Goal: Task Accomplishment & Management: Use online tool/utility

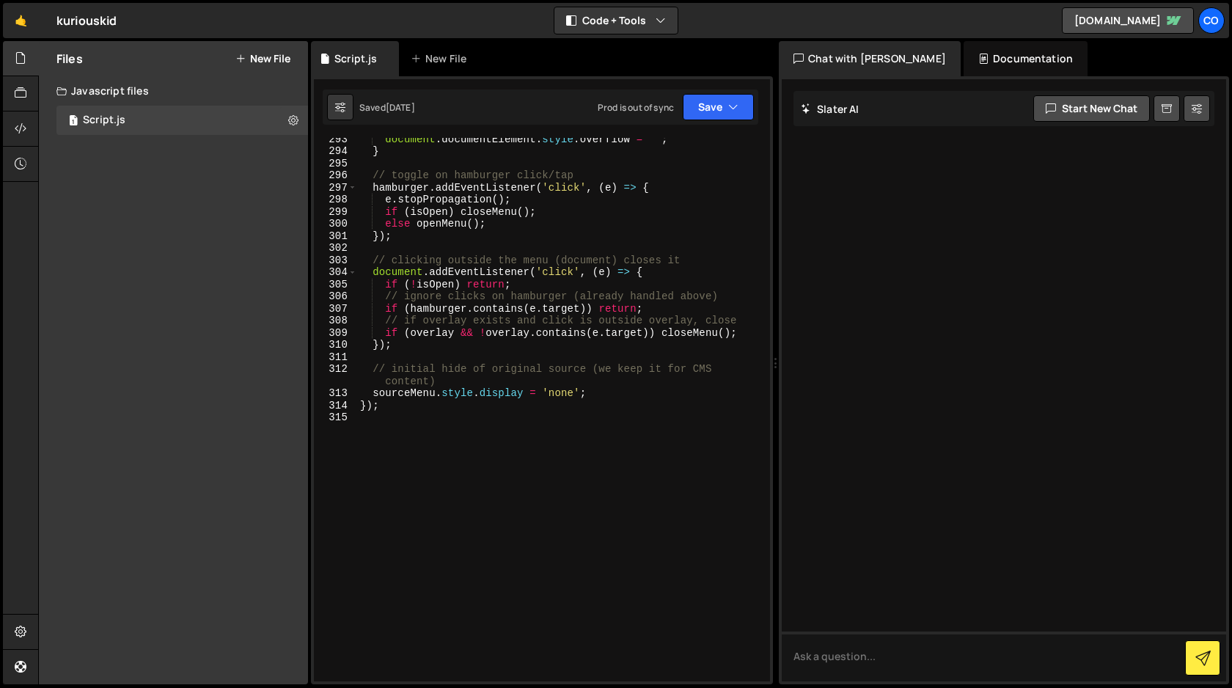
scroll to position [3727, 0]
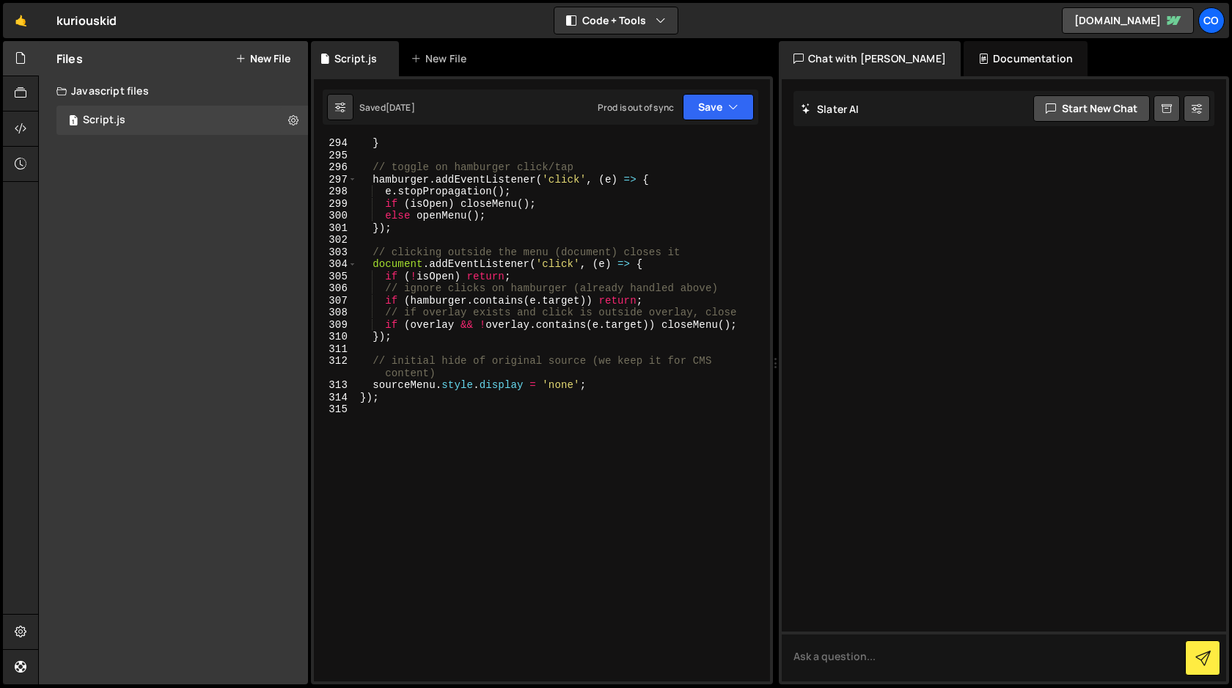
click at [433, 402] on div "} // toggle on hamburger click/tap hamburger . addEventListener ( 'click' , ( e…" at bounding box center [560, 420] width 407 height 567
type textarea "});"
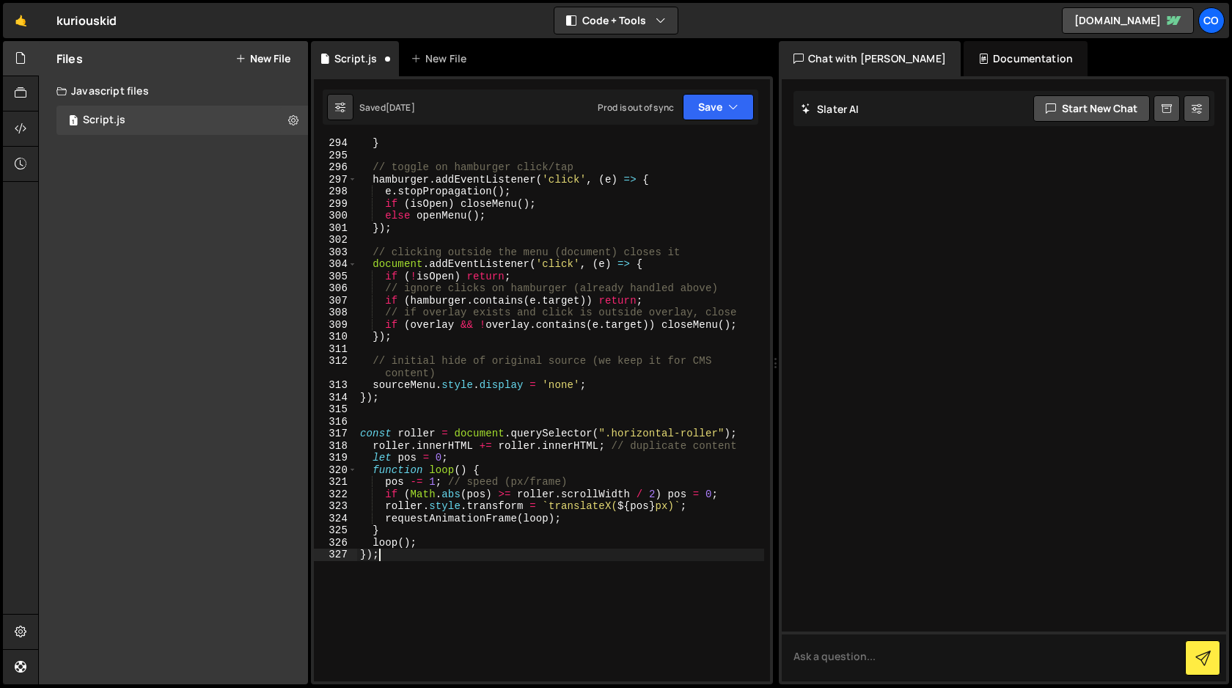
click at [397, 417] on div "} // toggle on hamburger click/tap hamburger . addEventListener ( 'click' , ( e…" at bounding box center [560, 420] width 407 height 567
paste textarea "/* text roller style */"
click at [713, 116] on button "Save" at bounding box center [718, 107] width 71 height 26
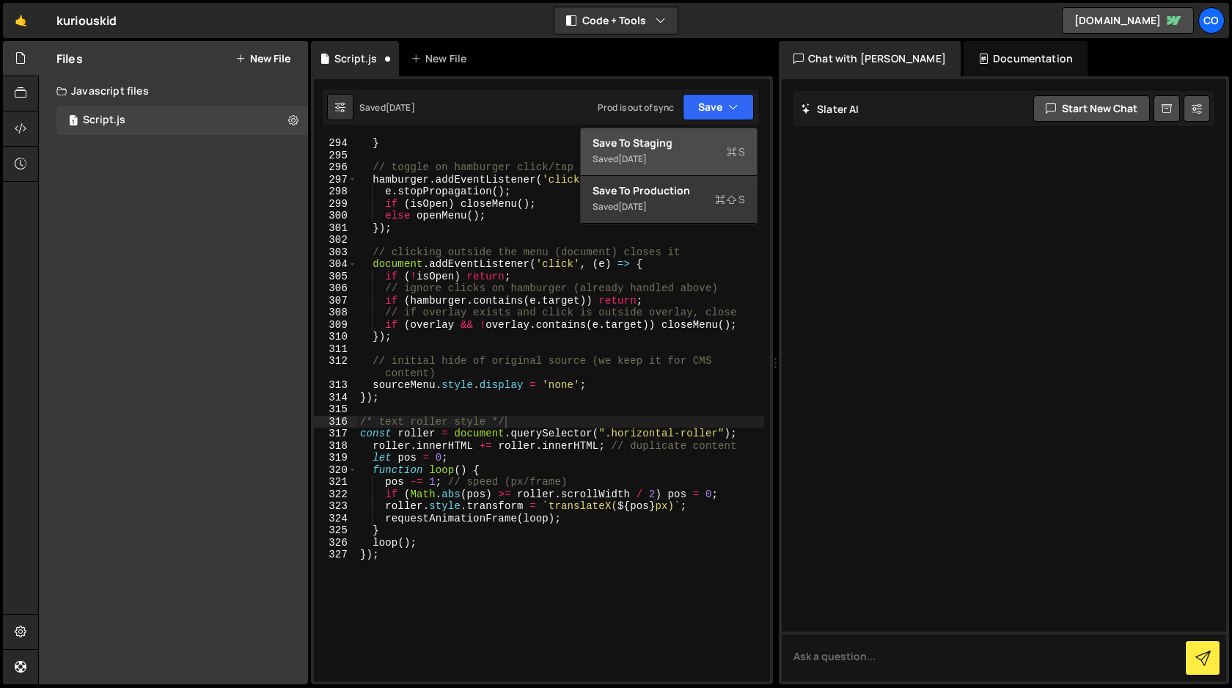
click at [695, 145] on div "Save to Staging S" at bounding box center [668, 143] width 152 height 15
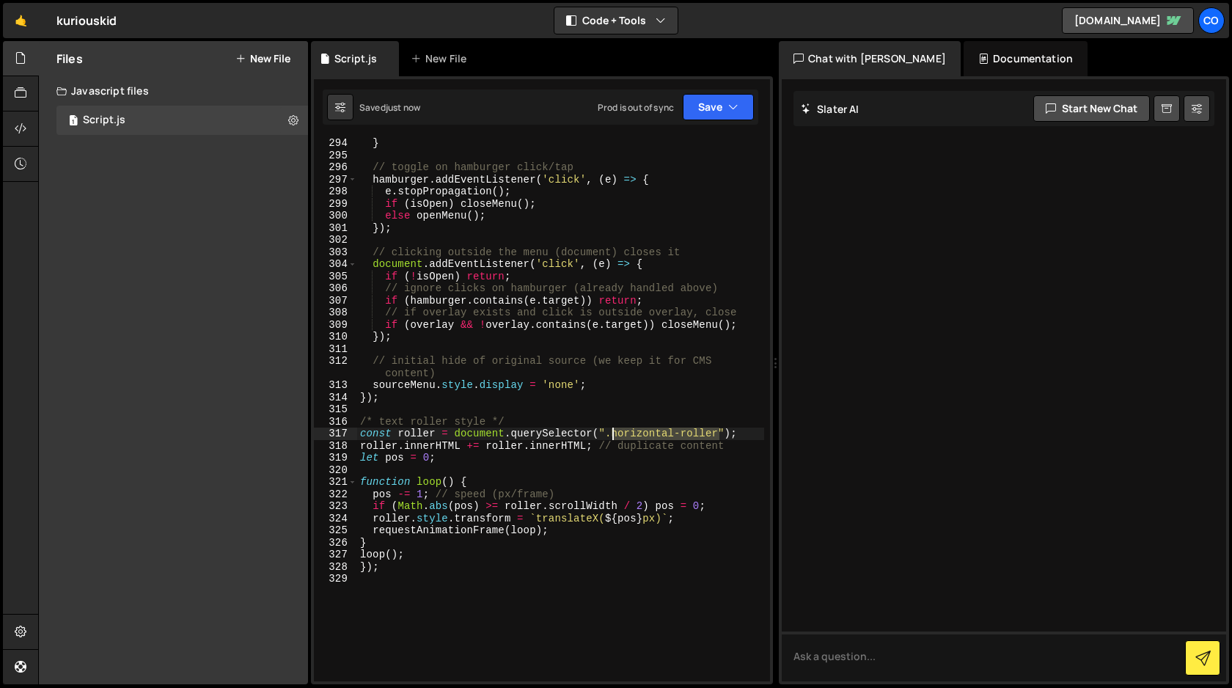
drag, startPoint x: 717, startPoint y: 435, endPoint x: 613, endPoint y: 433, distance: 104.1
click at [613, 433] on div "} // toggle on hamburger click/tap hamburger . addEventListener ( 'click' , ( e…" at bounding box center [560, 420] width 407 height 567
click at [430, 568] on div "} // toggle on hamburger click/tap hamburger . addEventListener ( 'click' , ( e…" at bounding box center [560, 420] width 407 height 567
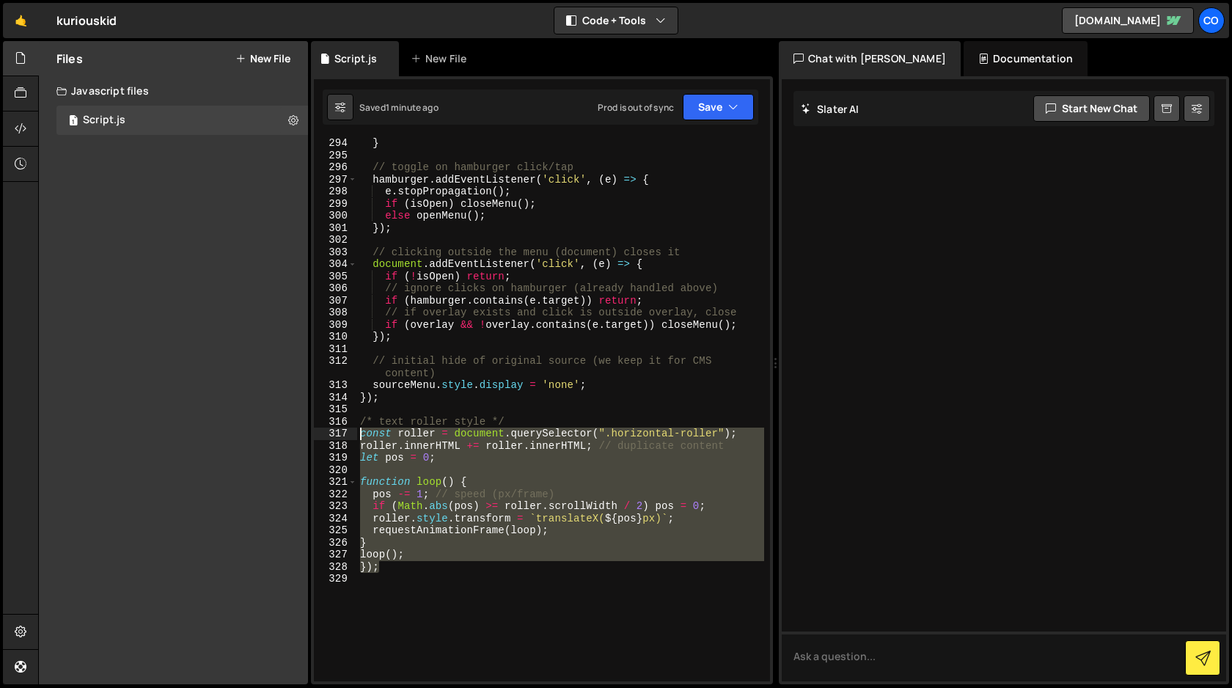
drag, startPoint x: 385, startPoint y: 567, endPoint x: 333, endPoint y: 433, distance: 143.2
click at [333, 433] on div "}); 294 295 296 297 298 299 300 301 302 303 304 305 306 307 308 309 310 311 312…" at bounding box center [542, 409] width 456 height 543
type textarea "const roller = document.querySelector(".horizontal-roller"); roller.innerHTML +…"
paste textarea
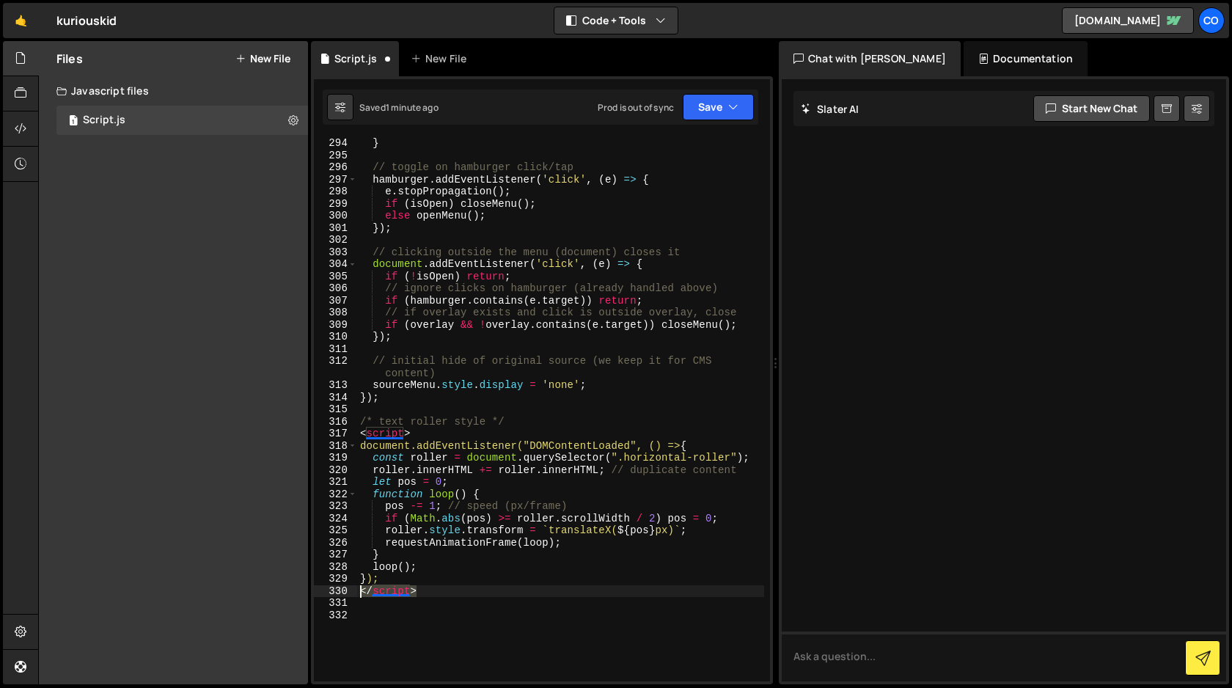
drag, startPoint x: 428, startPoint y: 589, endPoint x: 356, endPoint y: 594, distance: 72.7
click at [356, 594] on div "294 295 296 297 298 299 300 301 302 303 304 305 306 307 308 309 310 311 312 313…" at bounding box center [542, 409] width 456 height 543
type textarea "</script>"
type textarea "});"
drag, startPoint x: 424, startPoint y: 431, endPoint x: 339, endPoint y: 433, distance: 84.3
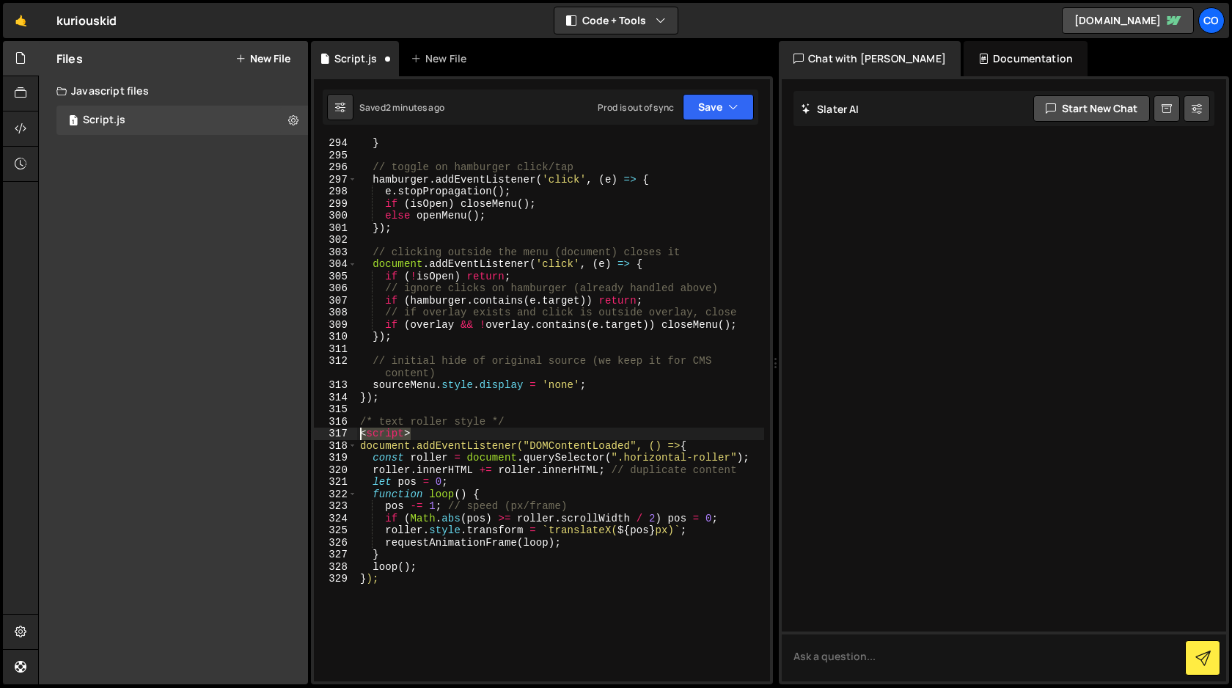
click at [339, 433] on div "}); 294 295 296 297 298 299 300 301 302 303 304 305 306 307 308 309 310 311 312…" at bounding box center [542, 409] width 456 height 543
type textarea "<script>"
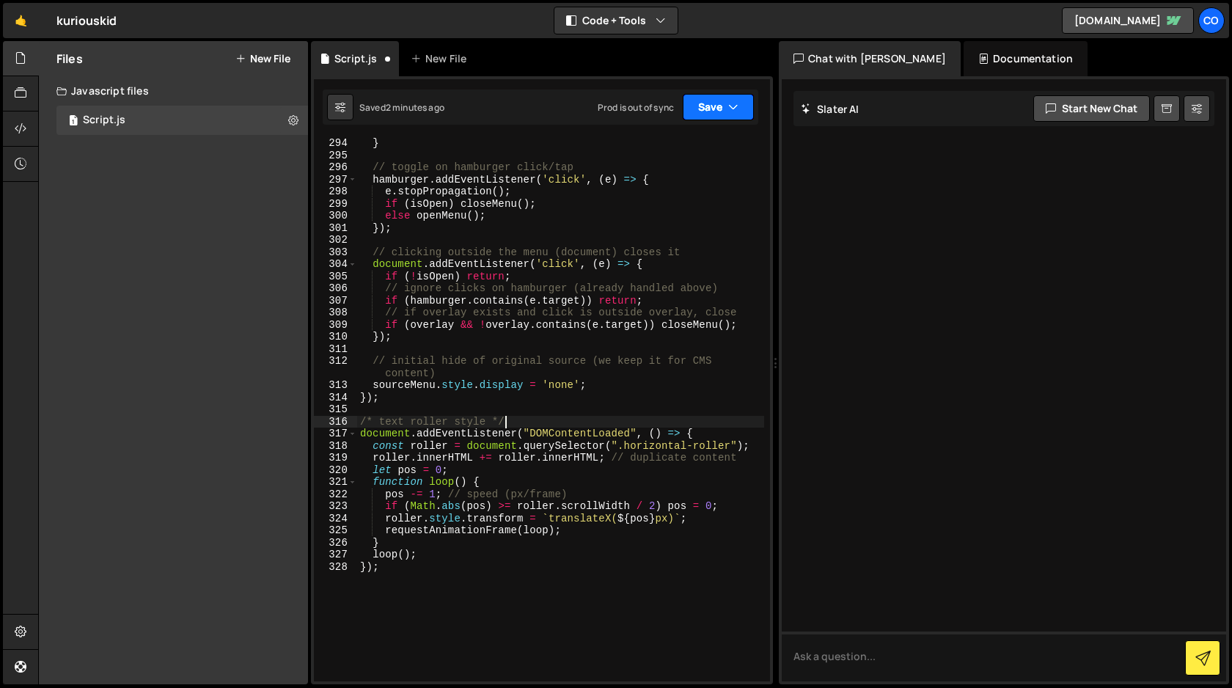
click at [718, 110] on button "Save" at bounding box center [718, 107] width 71 height 26
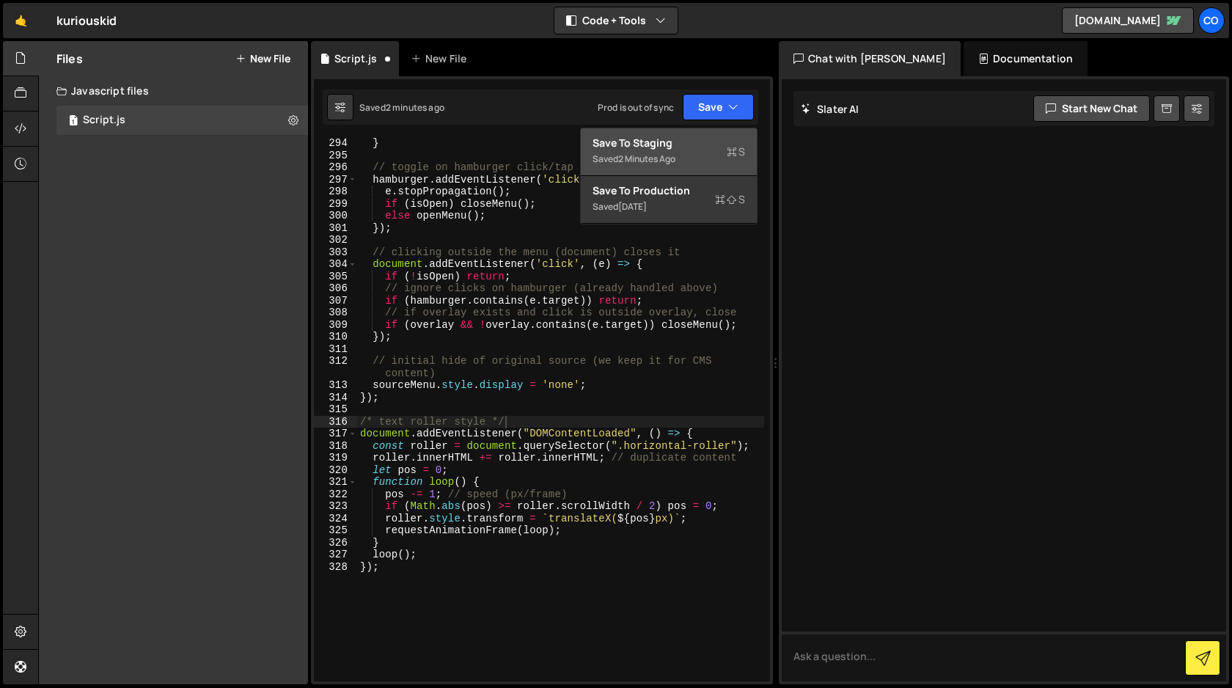
click at [700, 147] on div "Save to Staging S" at bounding box center [668, 143] width 152 height 15
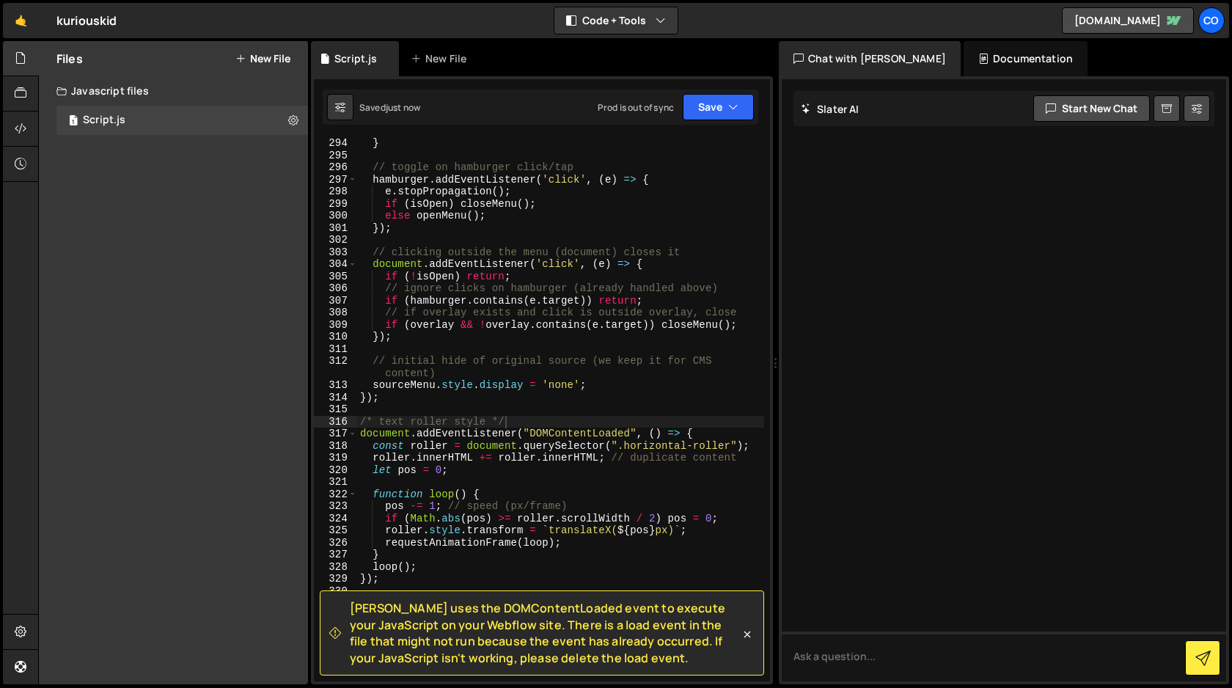
type textarea "loop();"
click at [433, 566] on div "} // toggle on hamburger click/tap hamburger . addEventListener ( 'click' , ( e…" at bounding box center [560, 420] width 407 height 567
click at [410, 587] on div "} // toggle on hamburger click/tap hamburger . addEventListener ( 'click' , ( e…" at bounding box center [560, 420] width 407 height 567
click at [397, 580] on div "} // toggle on hamburger click/tap hamburger . addEventListener ( 'click' , ( e…" at bounding box center [560, 420] width 407 height 567
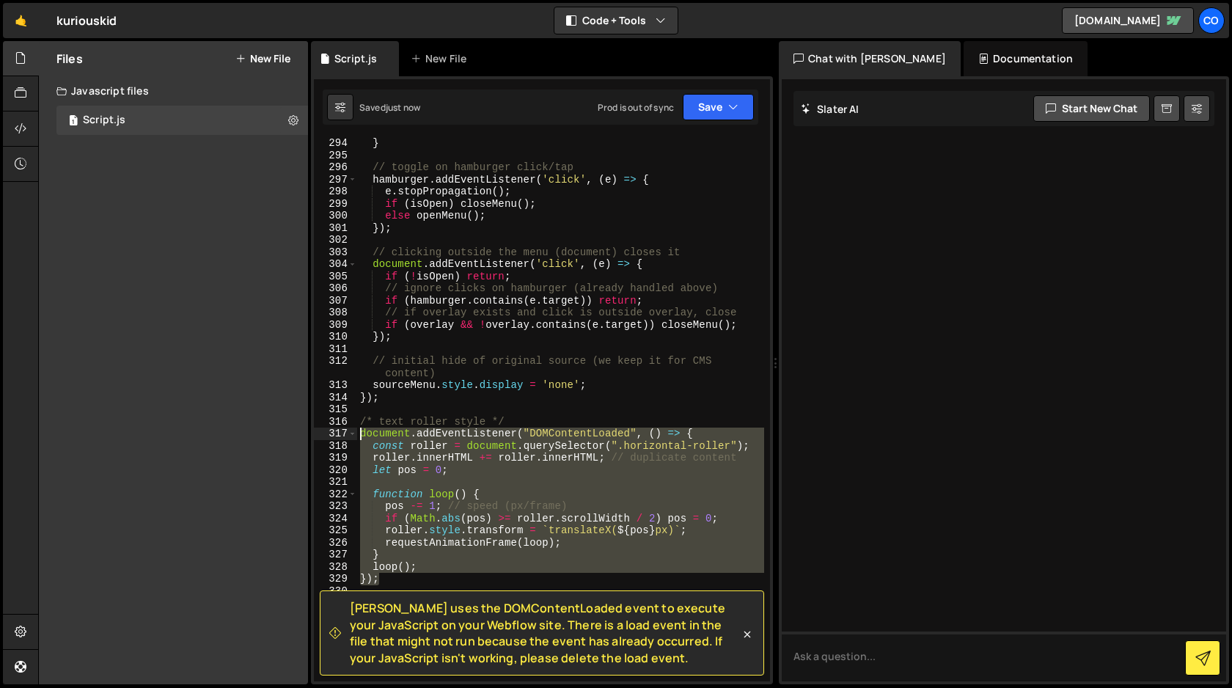
drag, startPoint x: 397, startPoint y: 580, endPoint x: 343, endPoint y: 434, distance: 155.7
click at [343, 434] on div "}); 294 295 296 297 298 299 300 301 302 303 304 305 306 307 308 309 310 311 312…" at bounding box center [542, 409] width 456 height 543
type textarea "document.addEventListener("DOMContentLoaded", () => { const roller = document.q…"
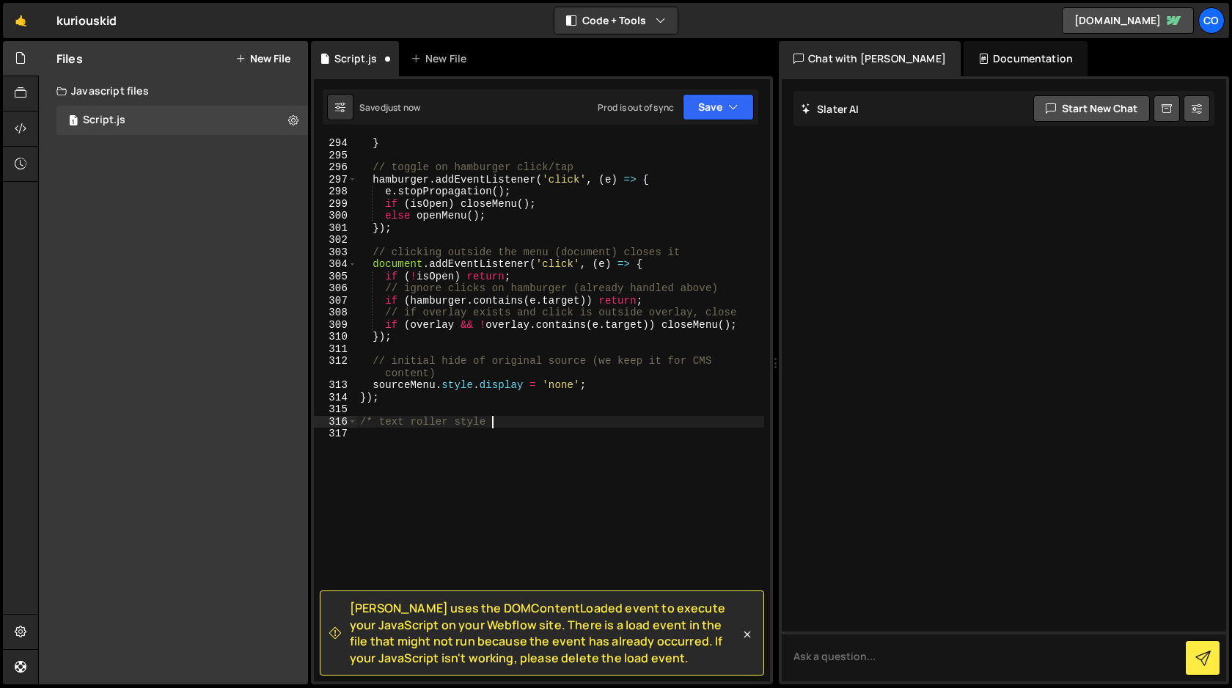
type textarea "/* text roller style"
click at [721, 113] on button "Save" at bounding box center [718, 107] width 71 height 26
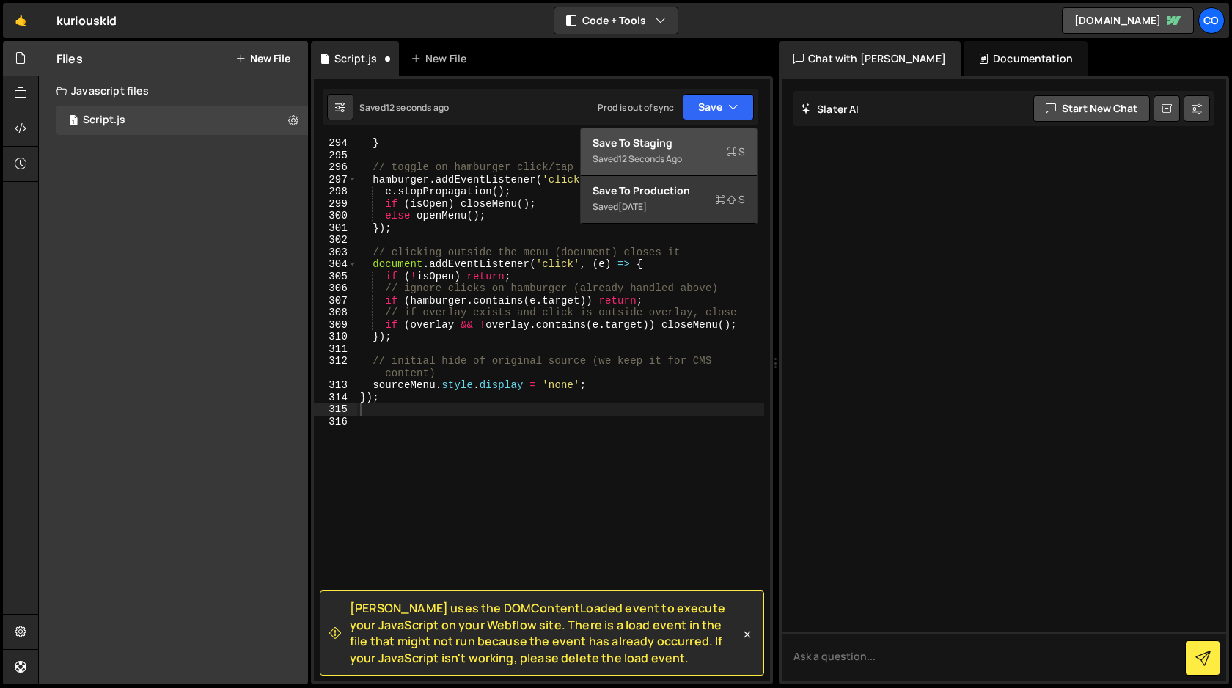
click at [695, 150] on div "Saved 12 seconds ago" at bounding box center [668, 159] width 152 height 18
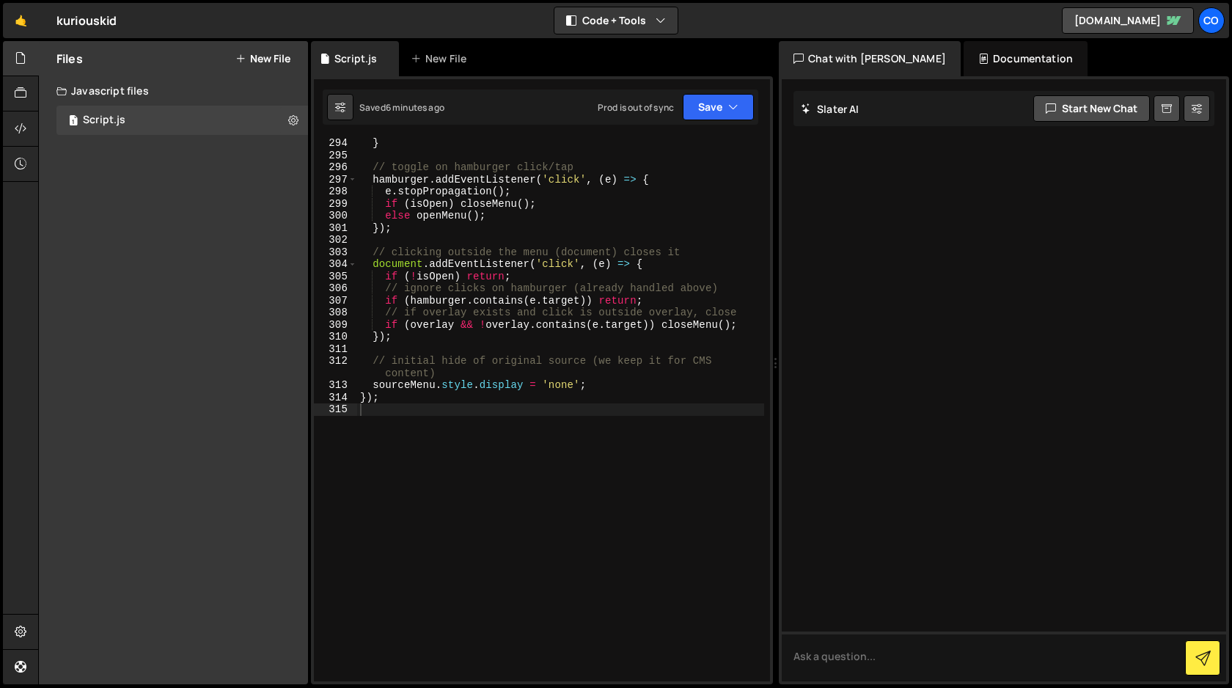
click at [611, 398] on div "} // toggle on hamburger click/tap hamburger . addEventListener ( 'click' , ( e…" at bounding box center [560, 420] width 407 height 567
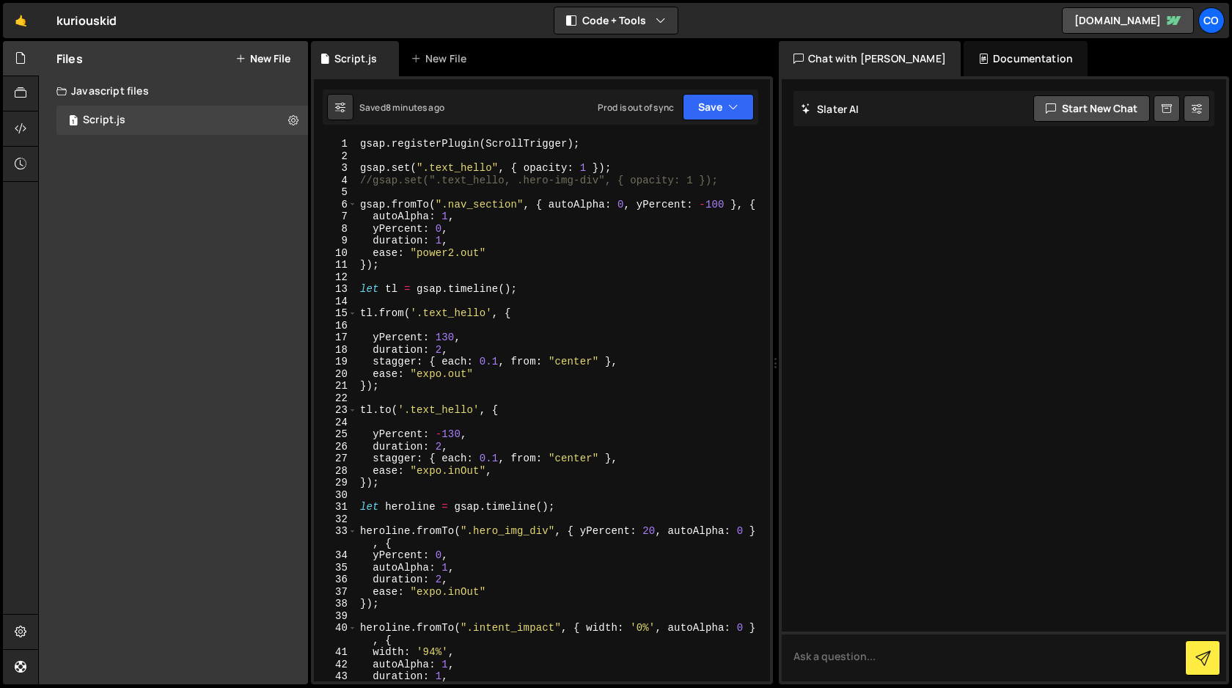
scroll to position [0, 0]
drag, startPoint x: 523, startPoint y: 203, endPoint x: 443, endPoint y: 204, distance: 80.6
click at [443, 204] on div "gsap . registerPlugin ( ScrollTrigger ) ; gsap . set ( ".text_hello" , { opacit…" at bounding box center [560, 421] width 407 height 567
click at [504, 169] on div "gsap . registerPlugin ( ScrollTrigger ) ; gsap . set ( ".text_hello" , { opacit…" at bounding box center [560, 421] width 407 height 567
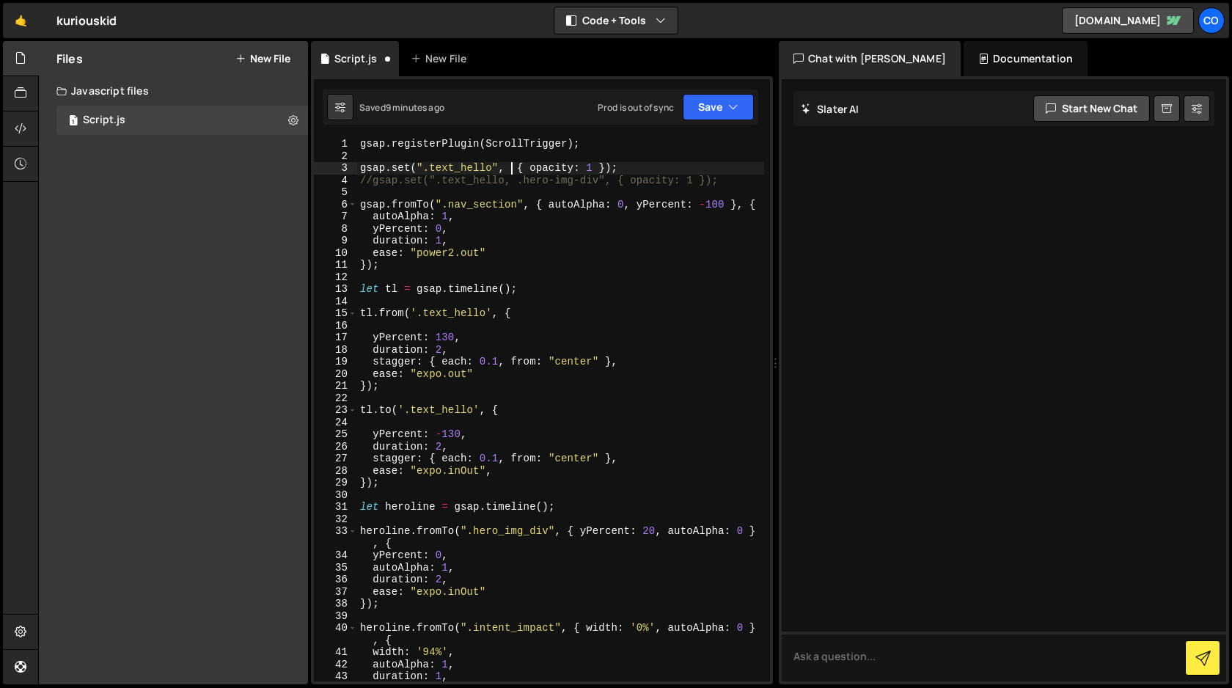
paste textarea "".nav_section""
click at [704, 106] on button "Save" at bounding box center [718, 107] width 71 height 26
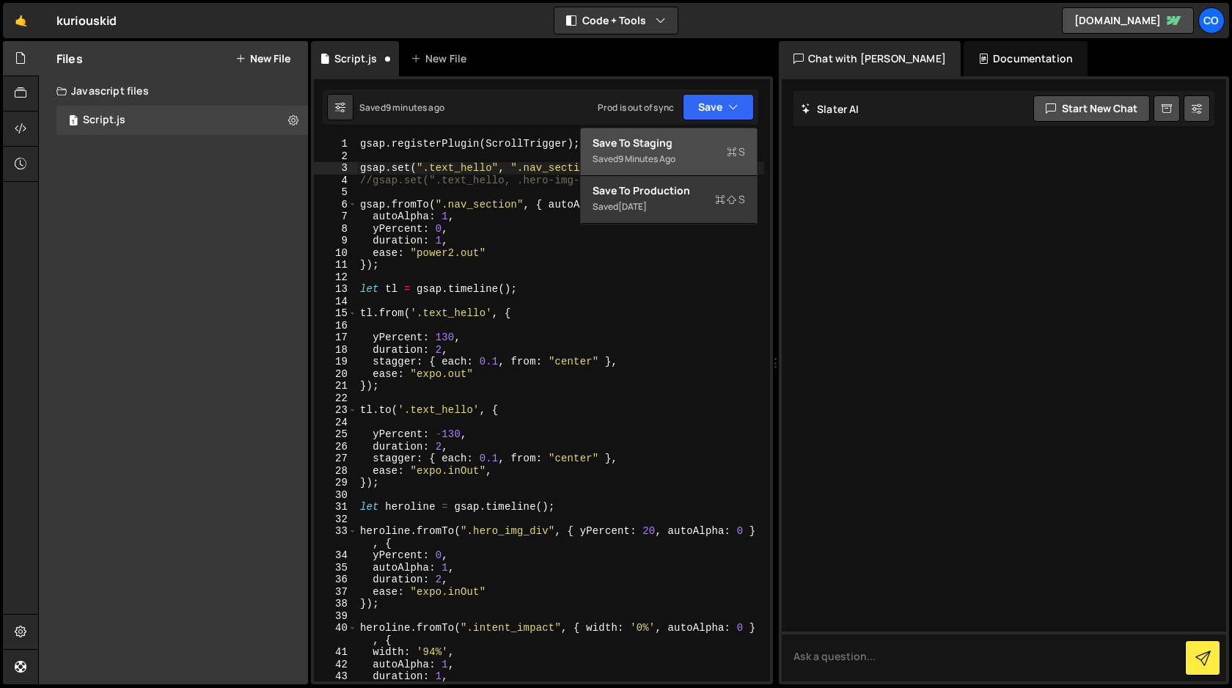
click at [685, 144] on div "Save to Staging S" at bounding box center [668, 143] width 152 height 15
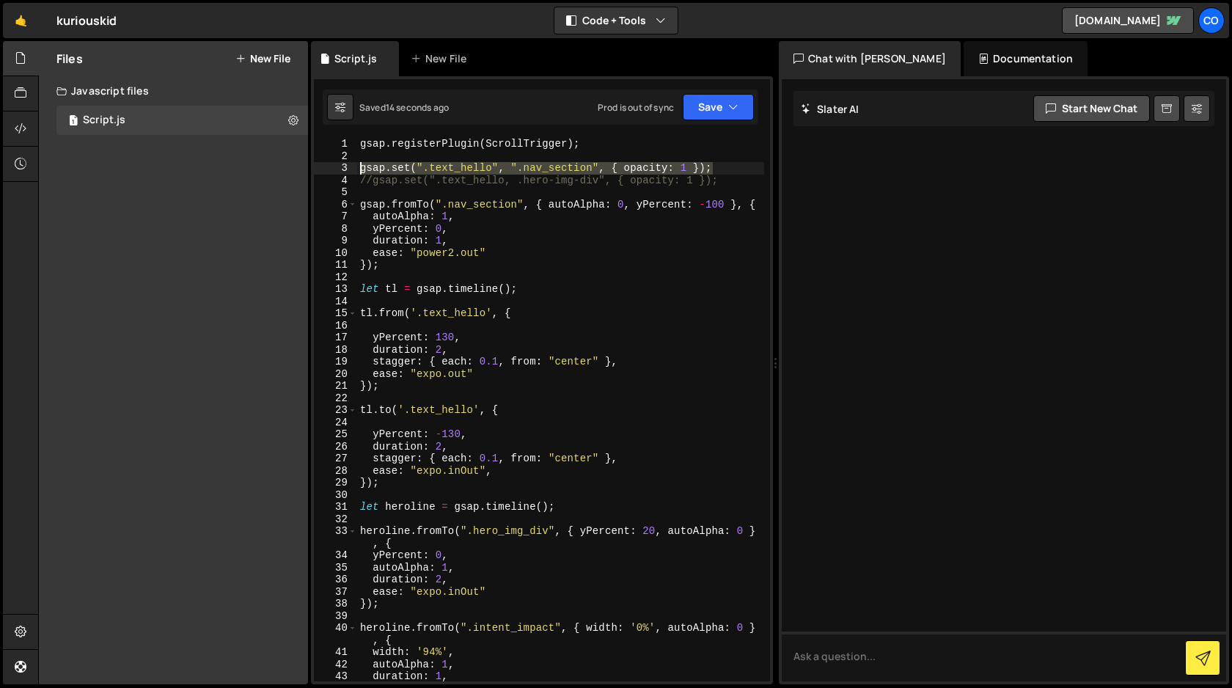
drag, startPoint x: 721, startPoint y: 168, endPoint x: 352, endPoint y: 165, distance: 369.5
click at [352, 165] on div "gsap.set(".text_hello", ".nav_section", { opacity: 1 }); 1 2 3 4 5 6 7 8 9 10 1…" at bounding box center [542, 409] width 456 height 543
click at [498, 166] on div "gsap . registerPlugin ( ScrollTrigger ) ; gsap . set ( ".text_hello" , ".nav_se…" at bounding box center [560, 409] width 407 height 543
click at [701, 106] on button "Save" at bounding box center [718, 107] width 71 height 26
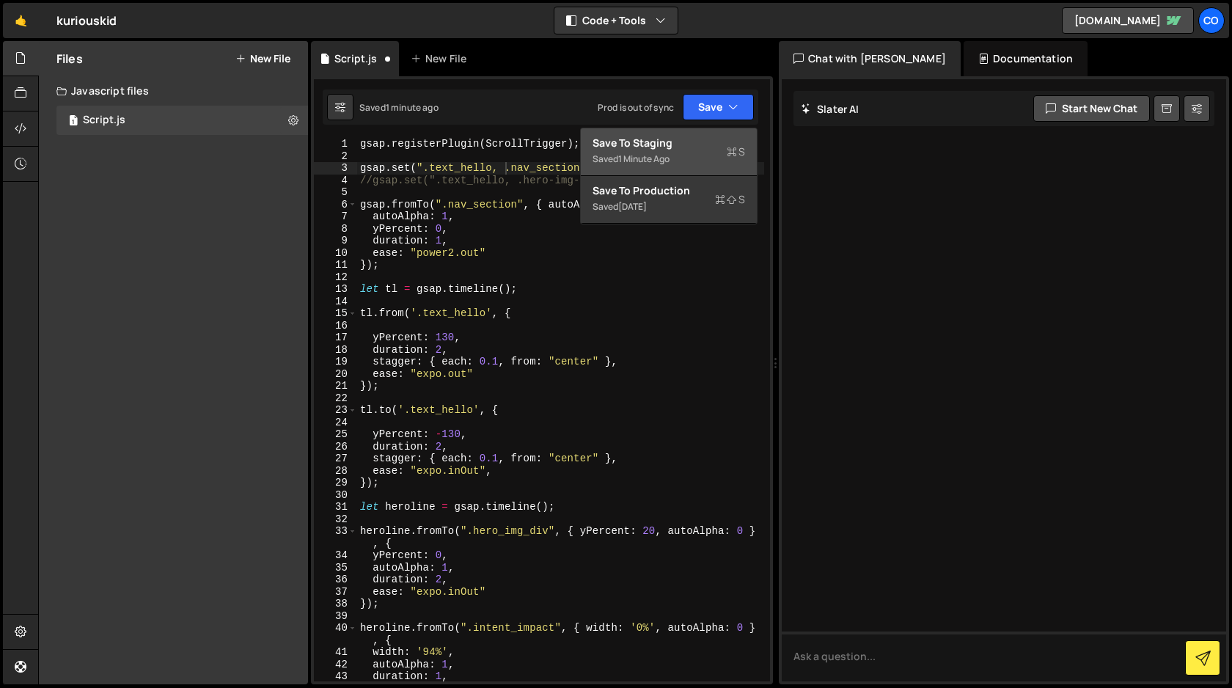
click at [676, 151] on div "Saved 1 minute ago" at bounding box center [668, 159] width 152 height 18
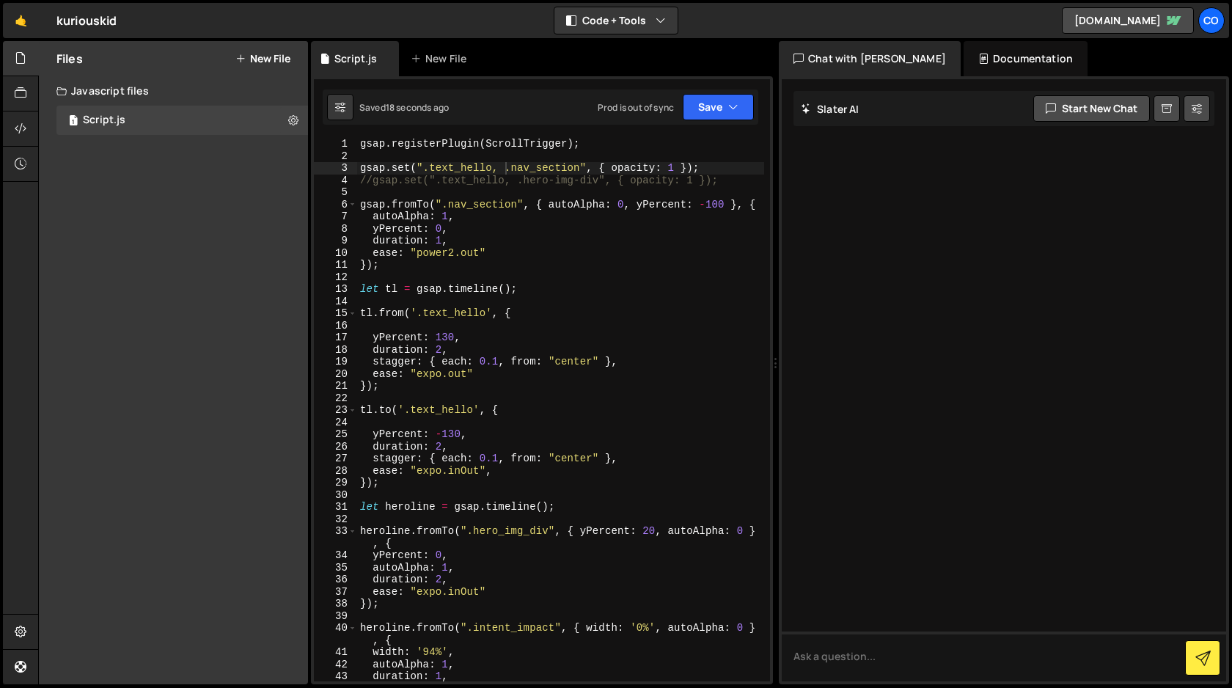
click at [550, 243] on div "gsap . registerPlugin ( ScrollTrigger ) ; gsap . set ( ".text_hello, .nav_secti…" at bounding box center [560, 421] width 407 height 567
drag, startPoint x: 579, startPoint y: 169, endPoint x: 512, endPoint y: 167, distance: 66.7
click at [512, 167] on div "gsap . registerPlugin ( ScrollTrigger ) ; gsap . set ( ".text_hello, .nav_secti…" at bounding box center [560, 421] width 407 height 567
paste textarea "content"
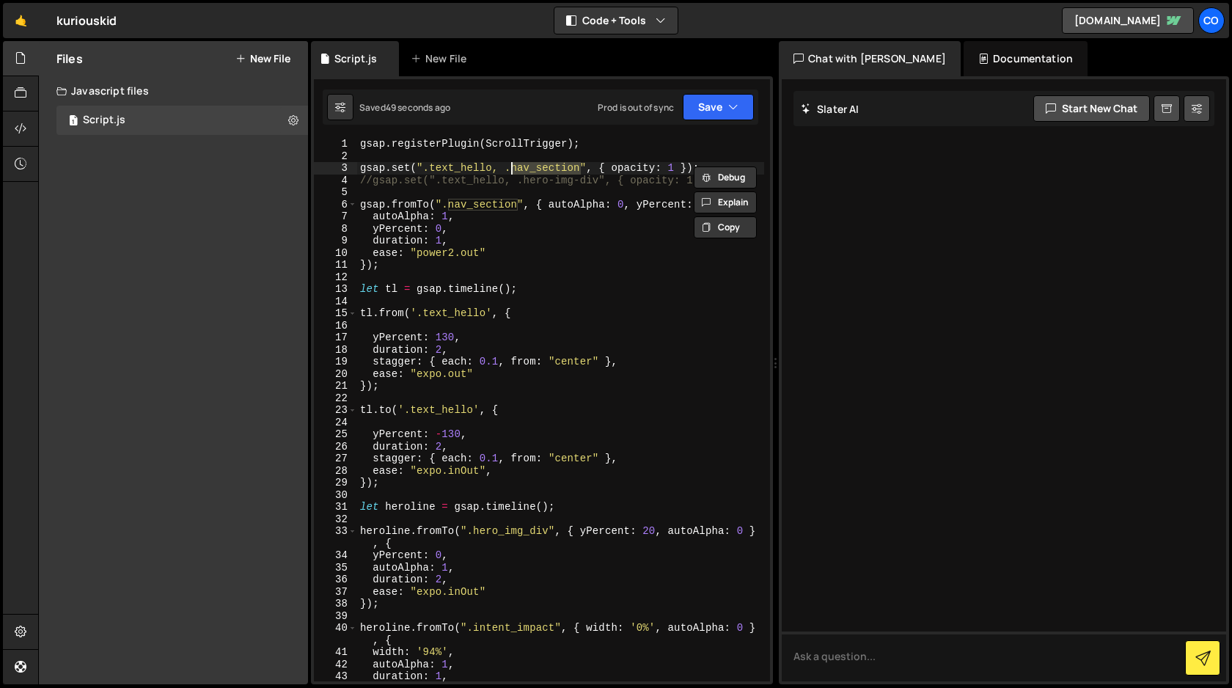
type textarea "gsap.set(".text_hello, .content_section", { opacity: 1 });"
click at [721, 112] on button "Save" at bounding box center [718, 107] width 71 height 26
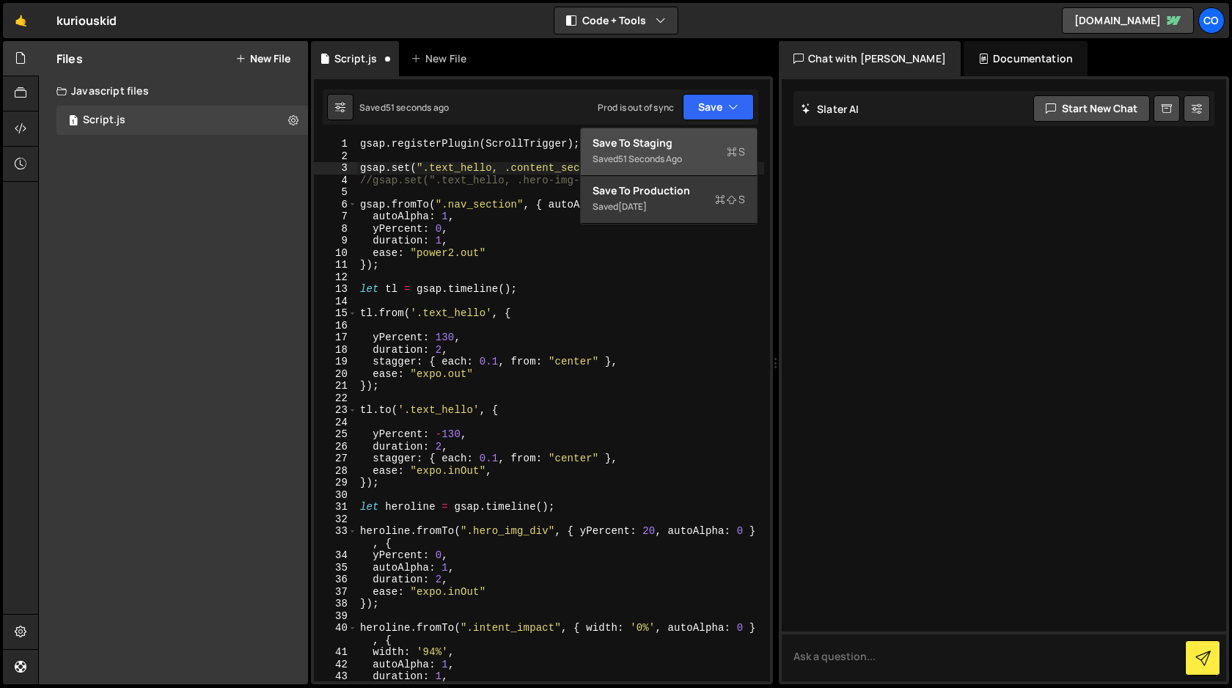
click at [699, 148] on div "Save to Staging S" at bounding box center [668, 143] width 152 height 15
